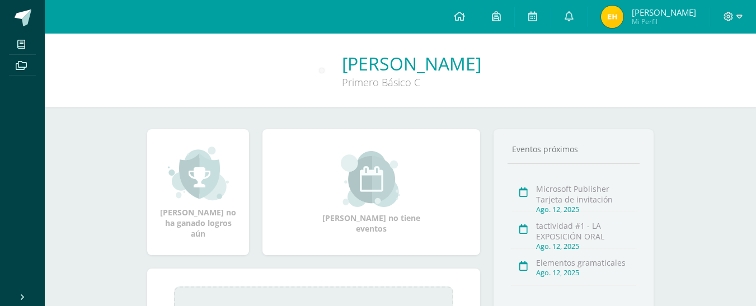
click at [624, 20] on img at bounding box center [612, 17] width 22 height 22
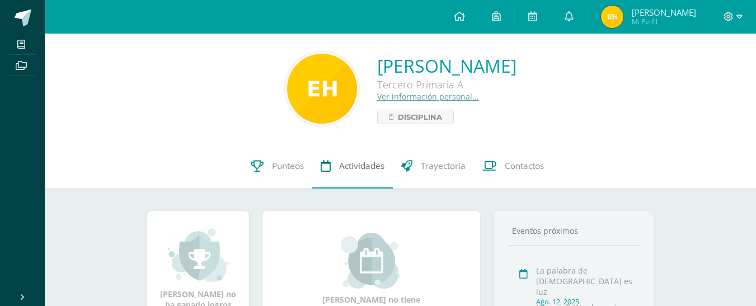
click at [353, 165] on span "Actividades" at bounding box center [361, 166] width 45 height 12
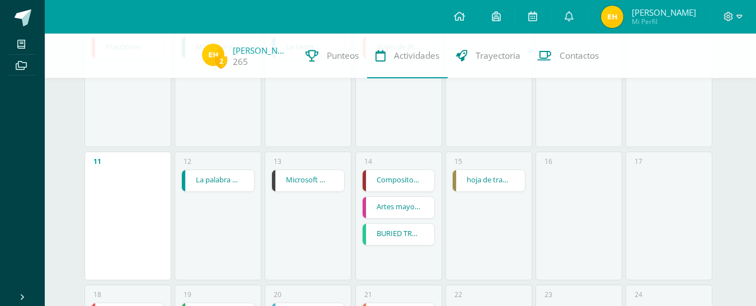
scroll to position [318, 0]
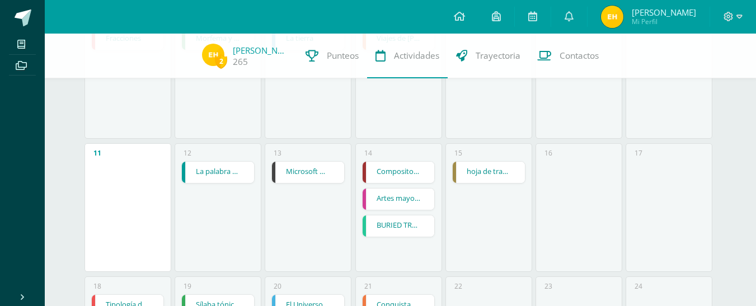
click at [230, 175] on link "La palabra de [DEMOGRAPHIC_DATA] es luz" at bounding box center [218, 172] width 72 height 21
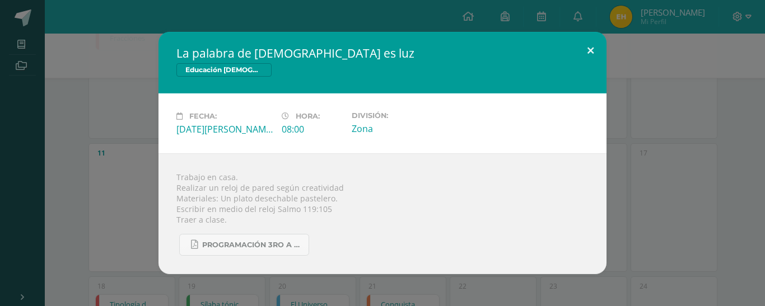
click at [589, 55] on button at bounding box center [590, 51] width 32 height 38
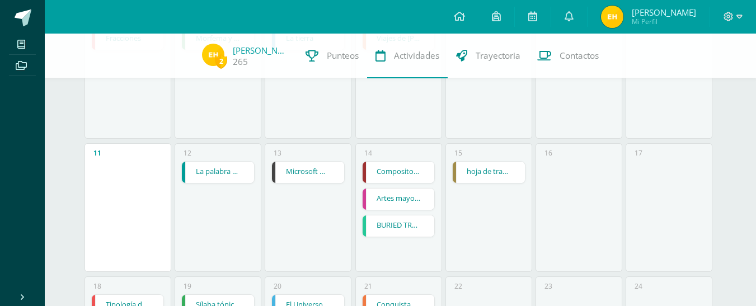
click at [312, 172] on link "Microsoft Word menú Numeración y viñetas" at bounding box center [308, 172] width 72 height 21
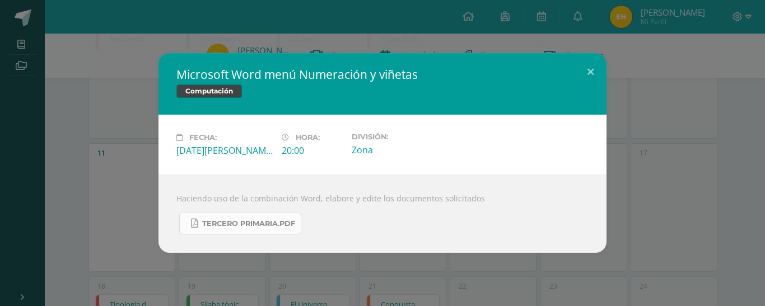
click at [260, 227] on span "Tercero Primaria.pdf" at bounding box center [248, 223] width 93 height 9
click at [585, 71] on button at bounding box center [590, 72] width 32 height 38
